Goal: Find specific page/section: Find specific page/section

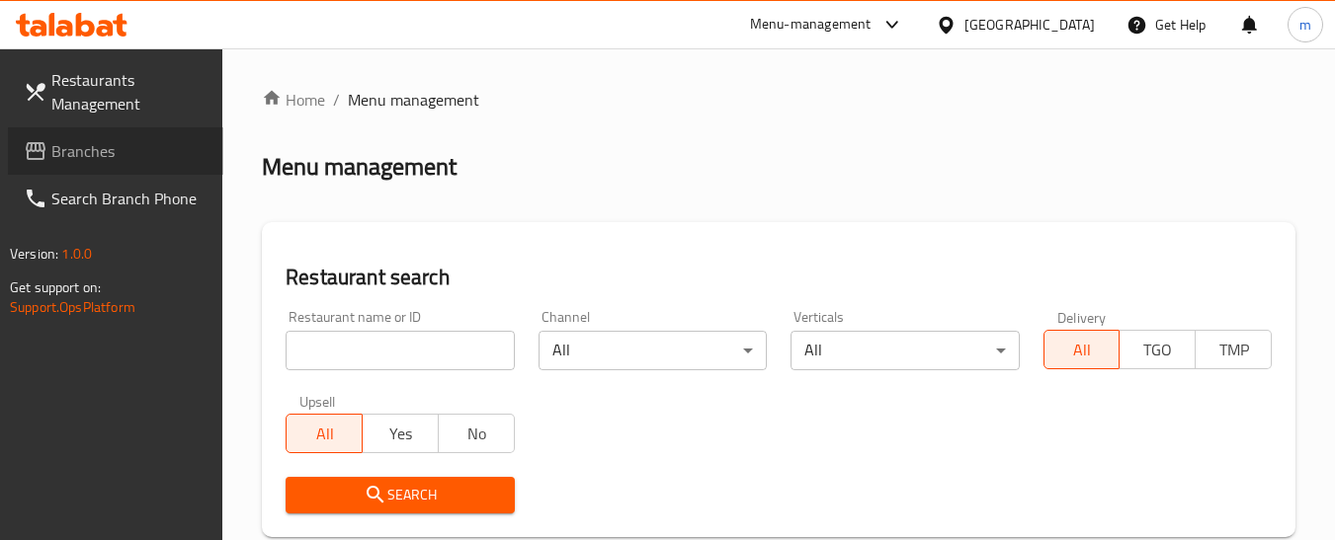
click at [67, 146] on span "Branches" at bounding box center [129, 151] width 156 height 24
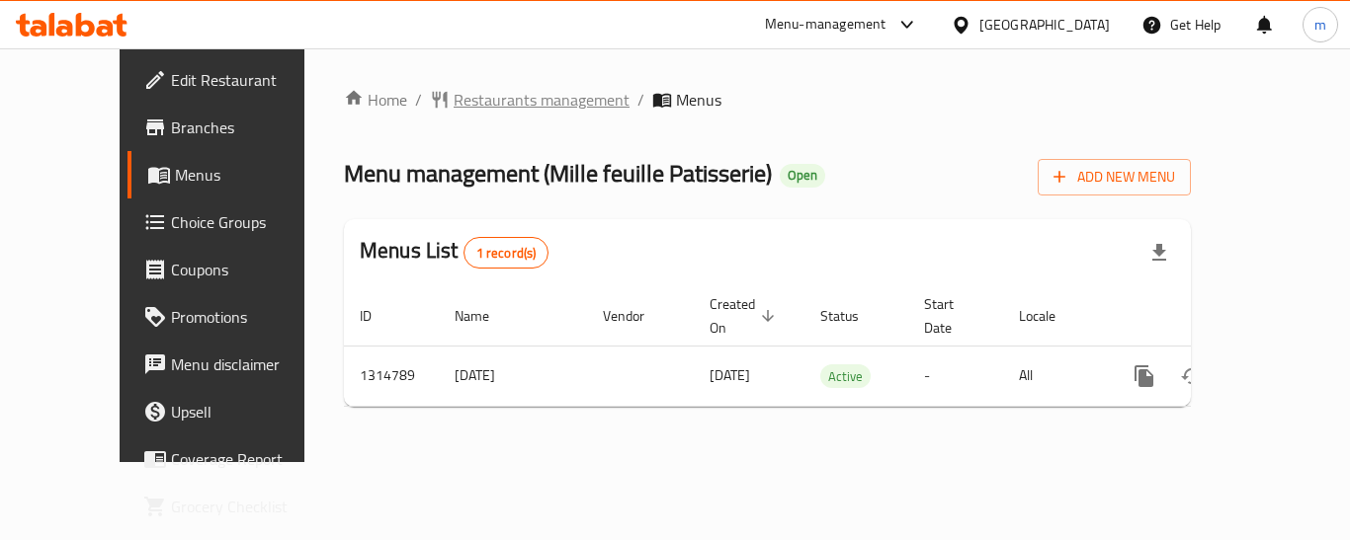
click at [454, 89] on span "Restaurants management" at bounding box center [542, 100] width 176 height 24
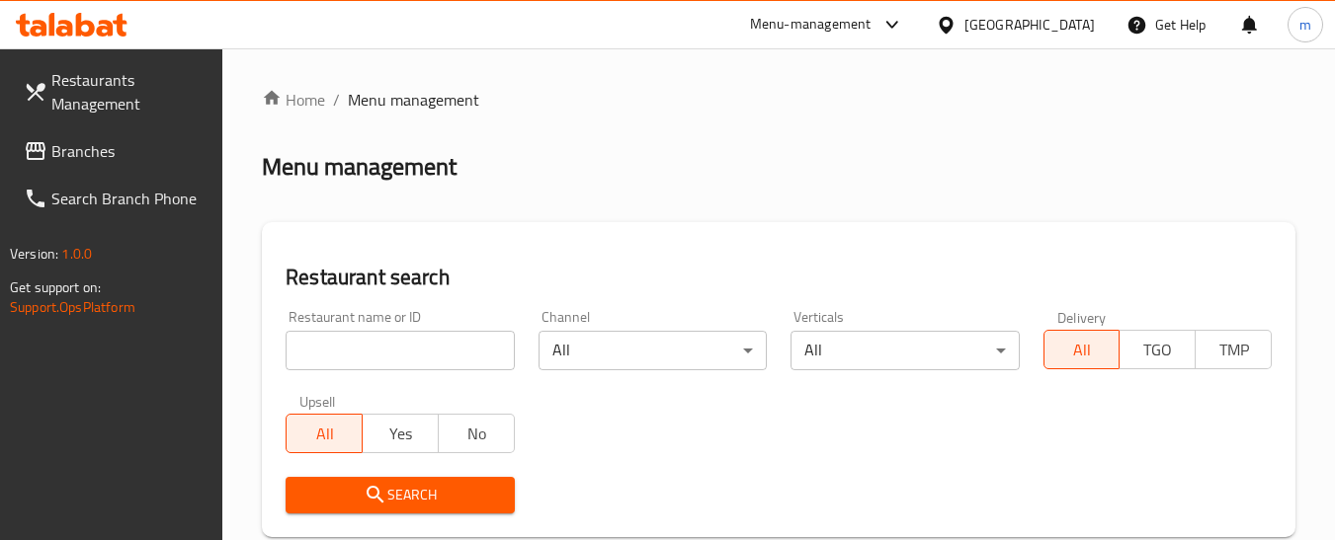
click at [424, 350] on input "search" at bounding box center [400, 351] width 228 height 40
paste input "706888"
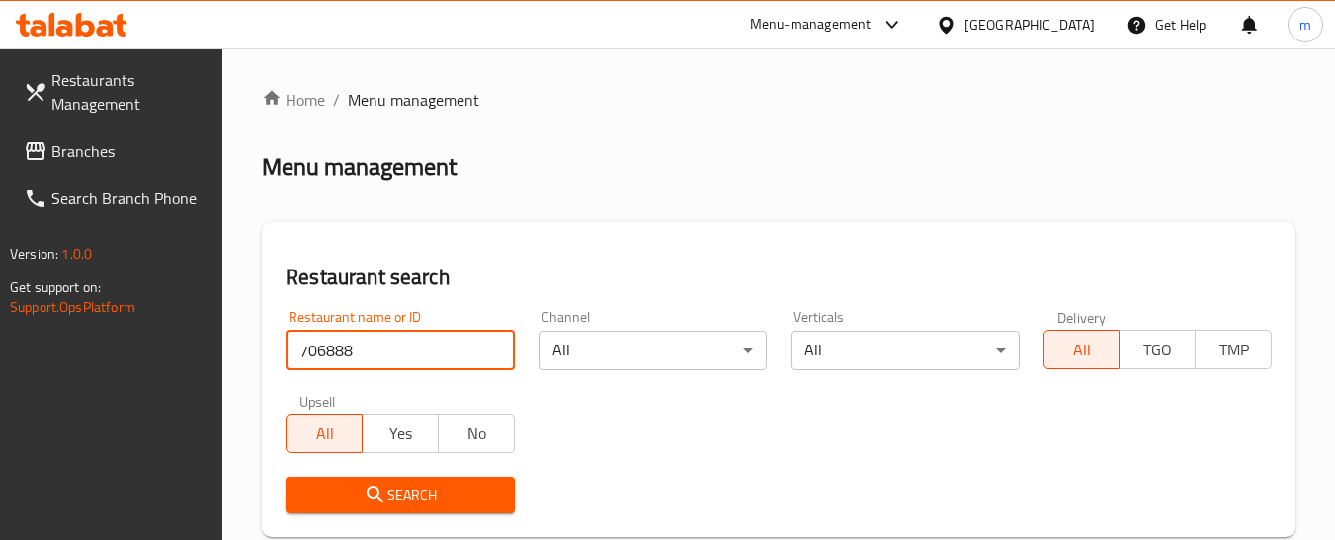
type input "706888"
click at [409, 486] on span "Search" at bounding box center [399, 495] width 197 height 25
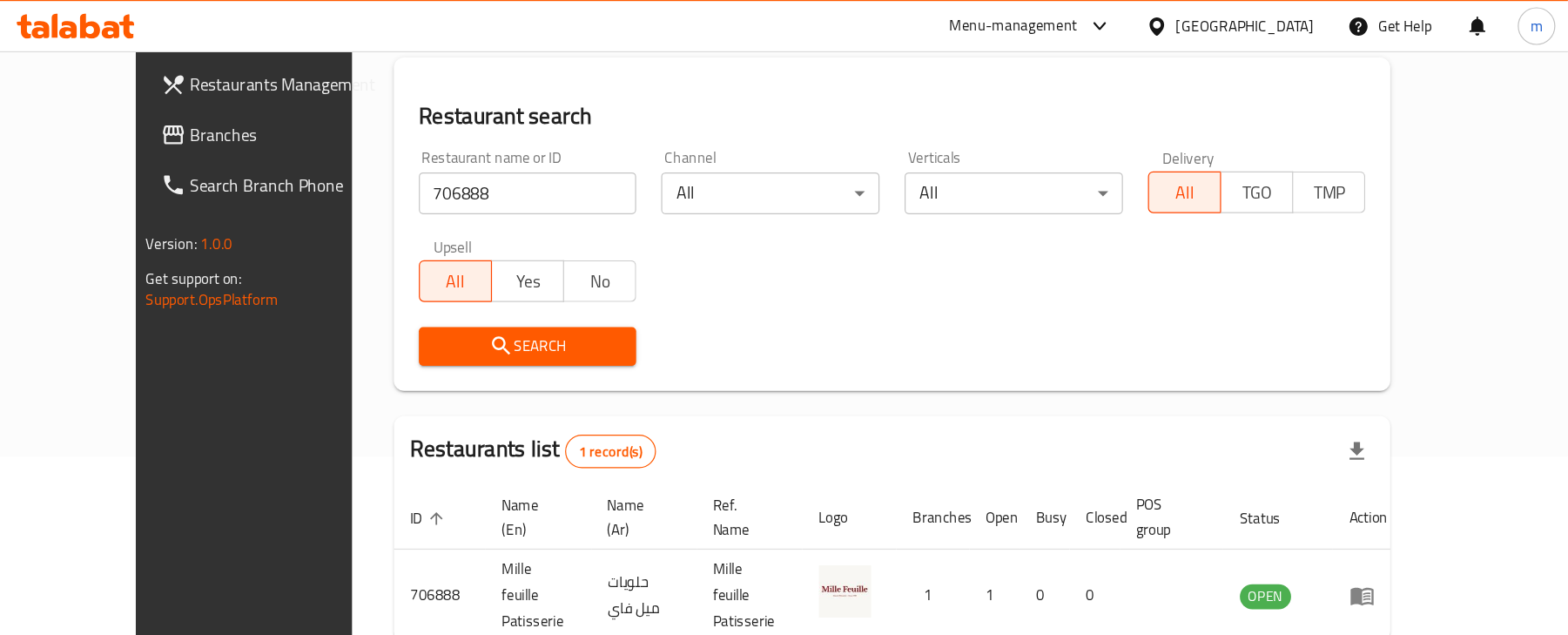
scroll to position [109, 0]
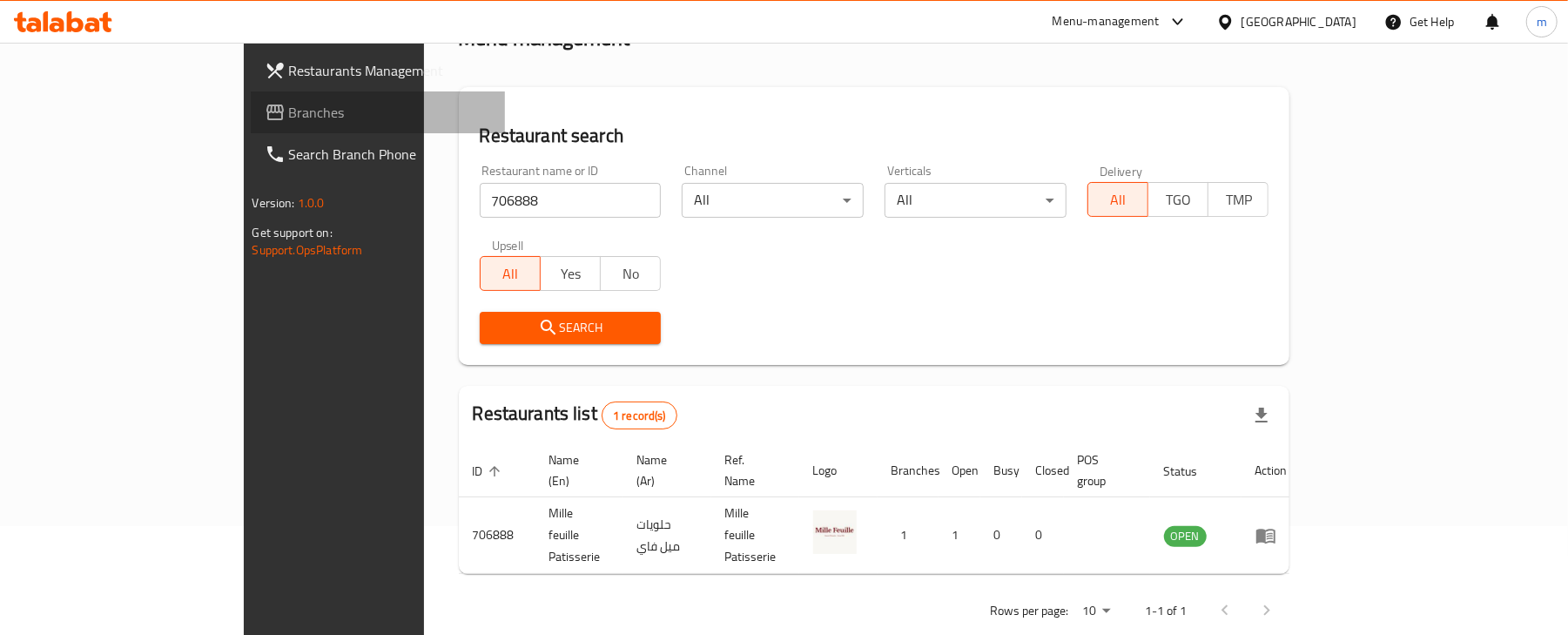
click at [289, 111] on span "Branches" at bounding box center [390, 113] width 203 height 21
